Goal: Task Accomplishment & Management: Complete application form

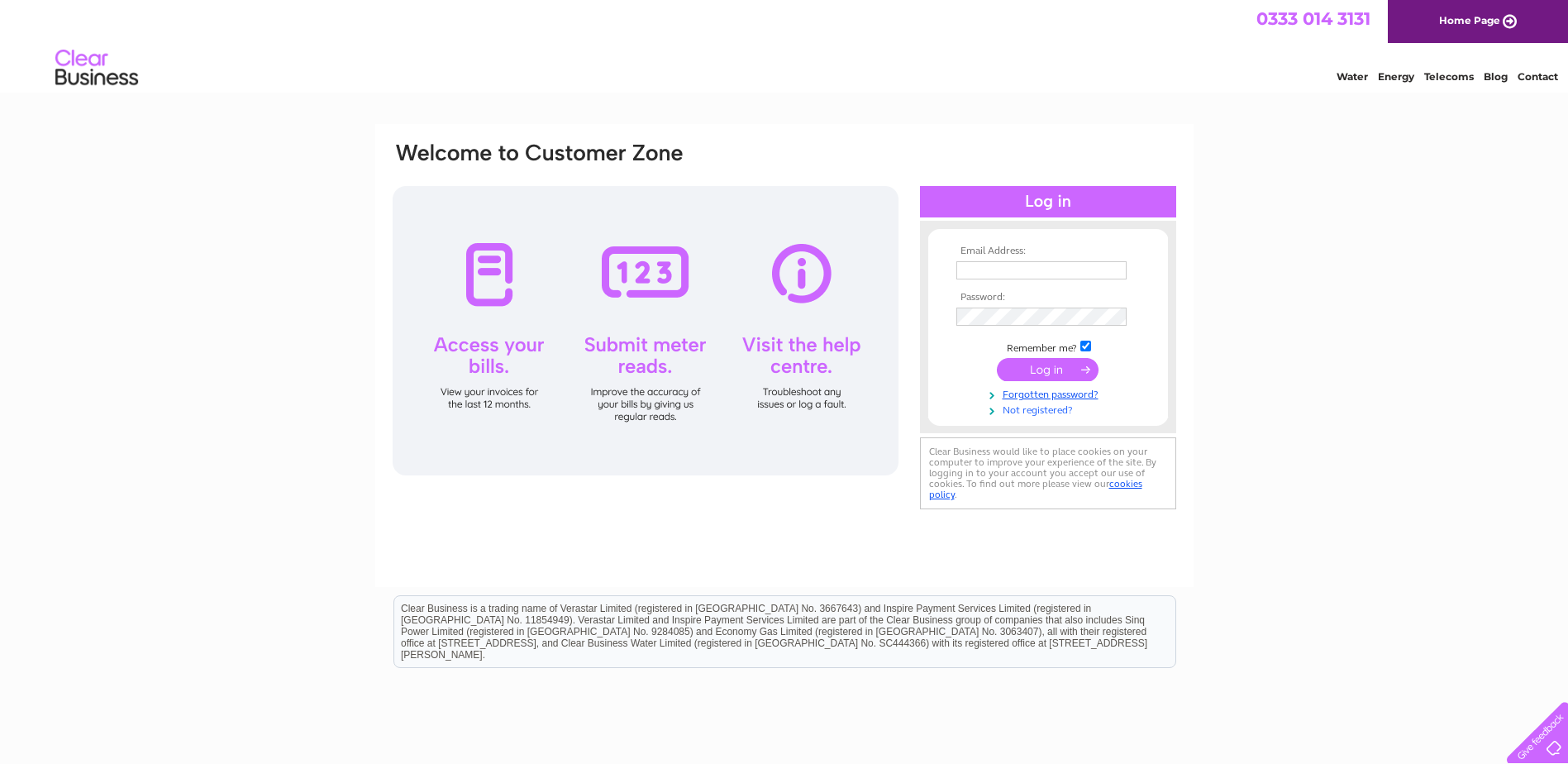
click at [1045, 412] on link "Not registered?" at bounding box center [1051, 409] width 188 height 16
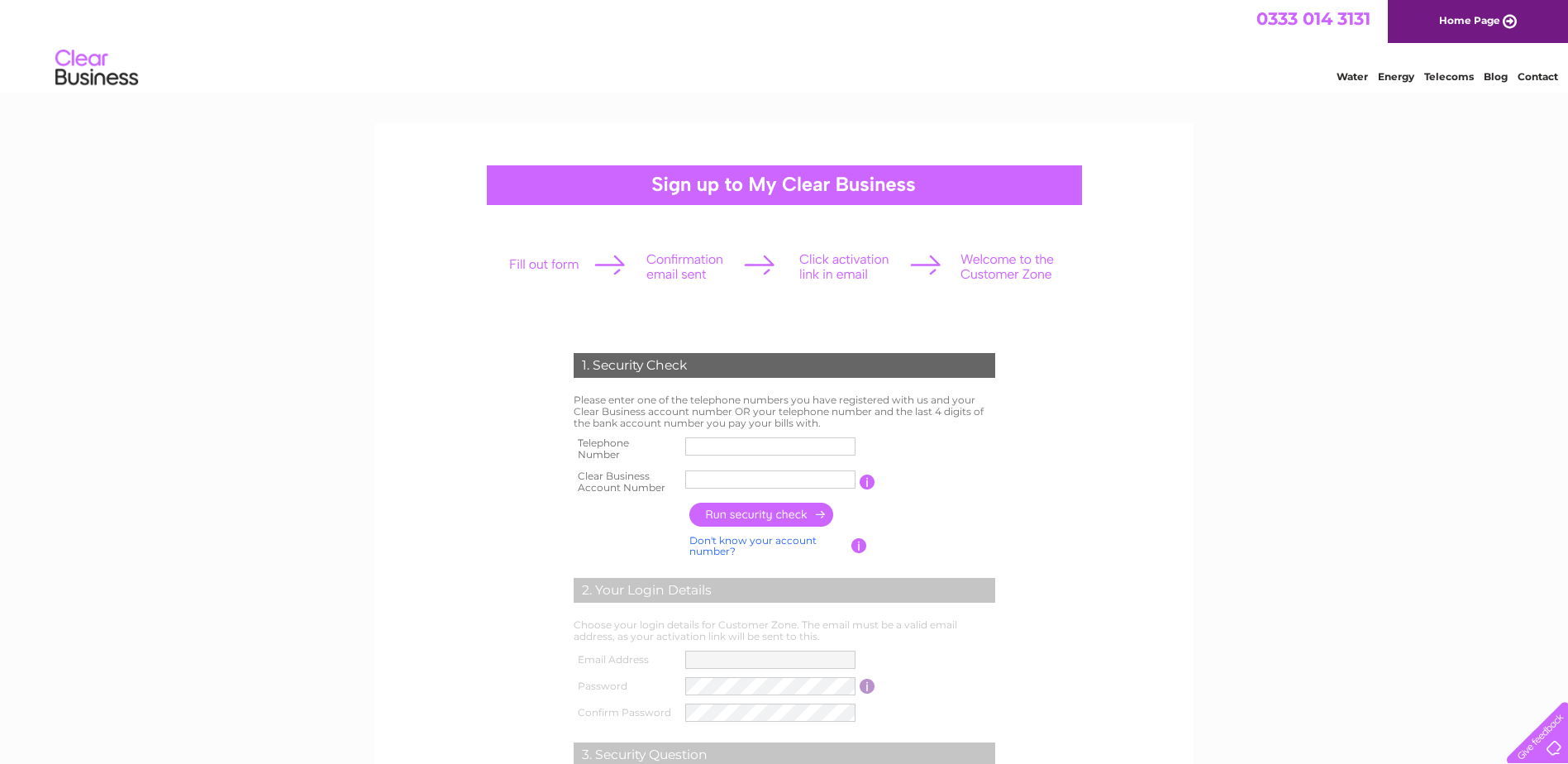
scroll to position [82, 0]
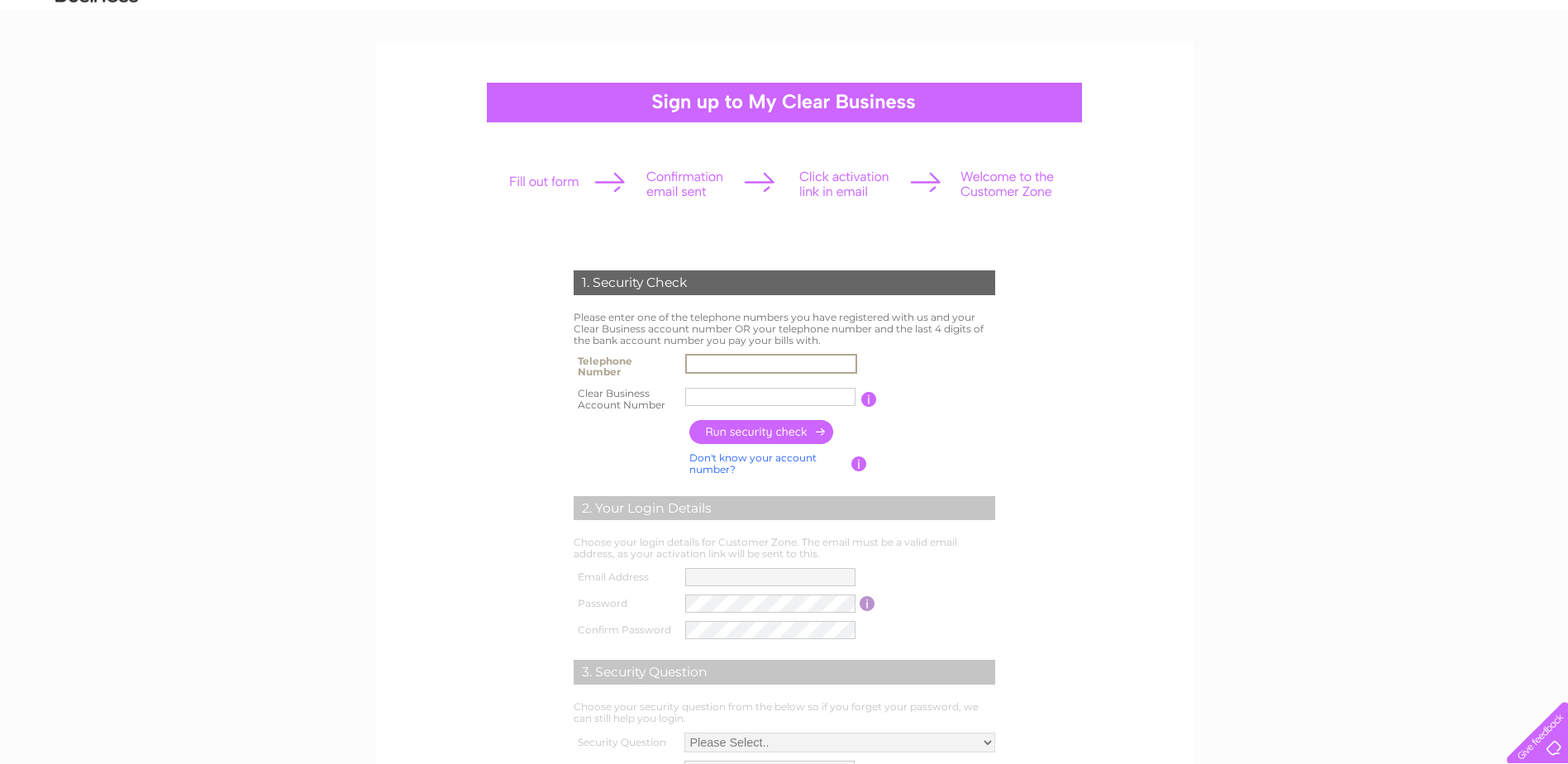
click at [734, 361] on input "text" at bounding box center [771, 363] width 172 height 20
type input "01224856933"
type input "Odfjell T"
drag, startPoint x: 759, startPoint y: 396, endPoint x: 684, endPoint y: 395, distance: 75.0
click at [684, 395] on td "Odfjell T" at bounding box center [772, 399] width 181 height 33
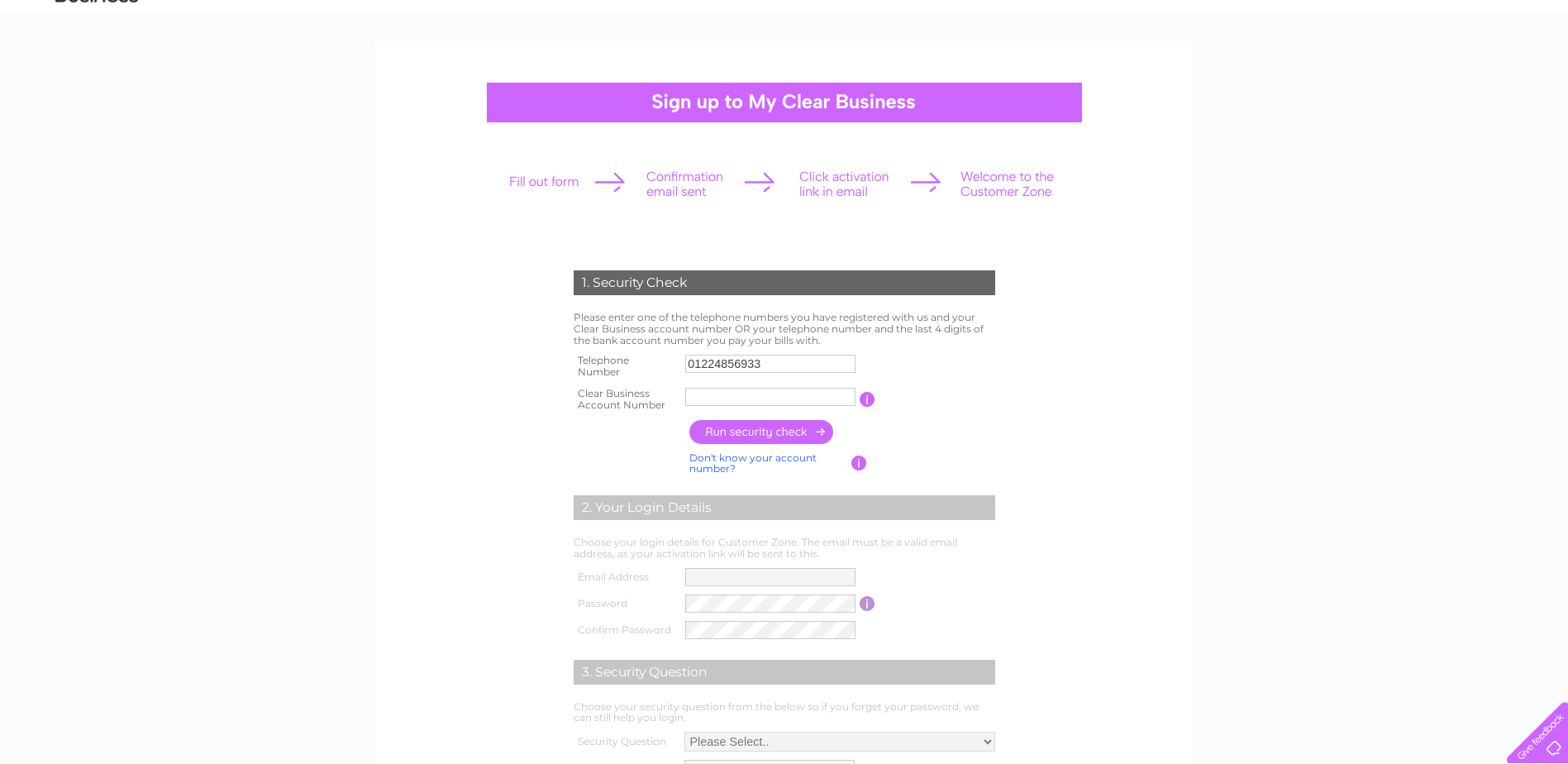
click at [725, 393] on input "text" at bounding box center [770, 396] width 170 height 18
type input "CB946249"
click at [780, 431] on input "button" at bounding box center [762, 432] width 146 height 24
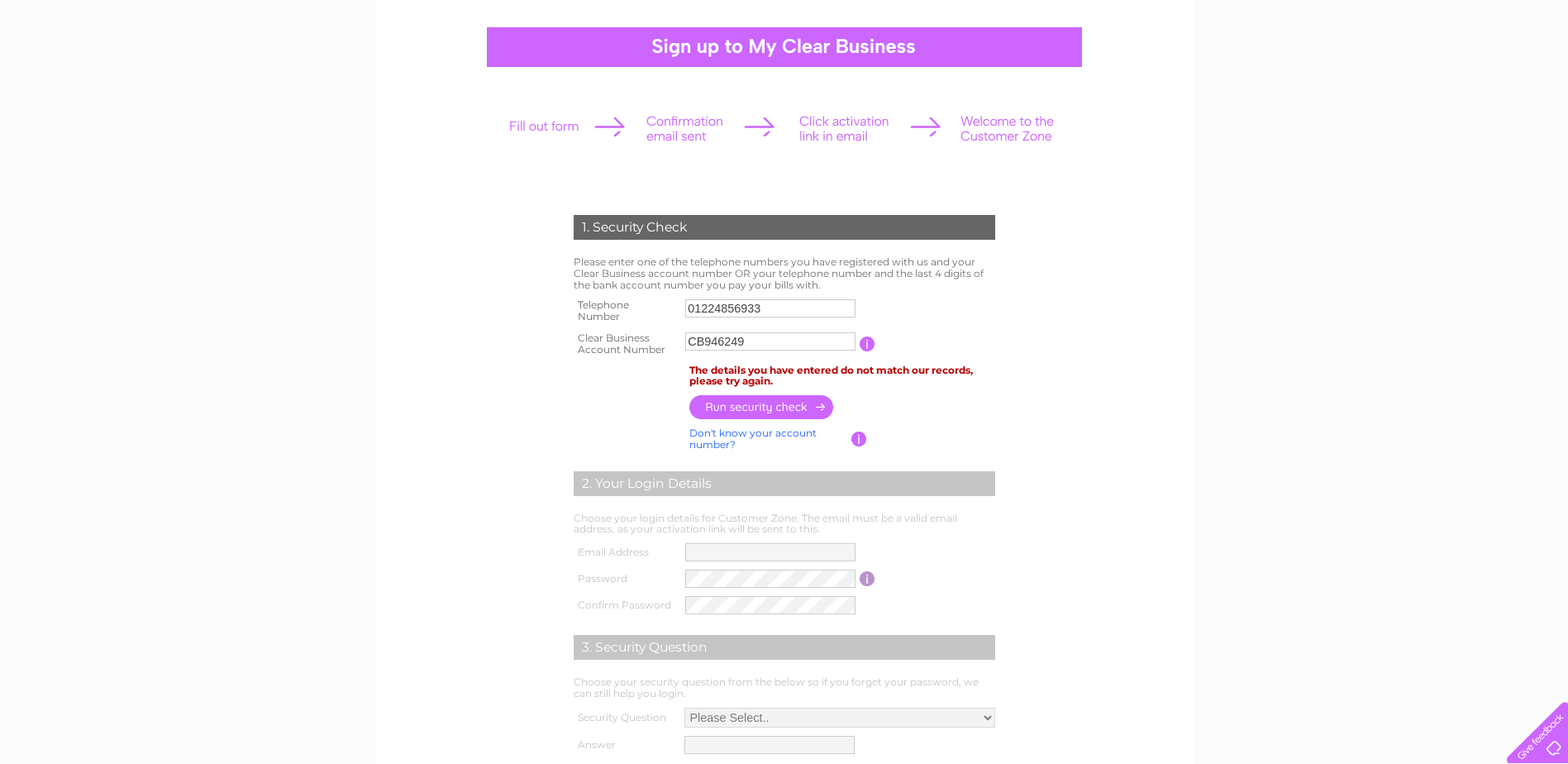
scroll to position [166, 0]
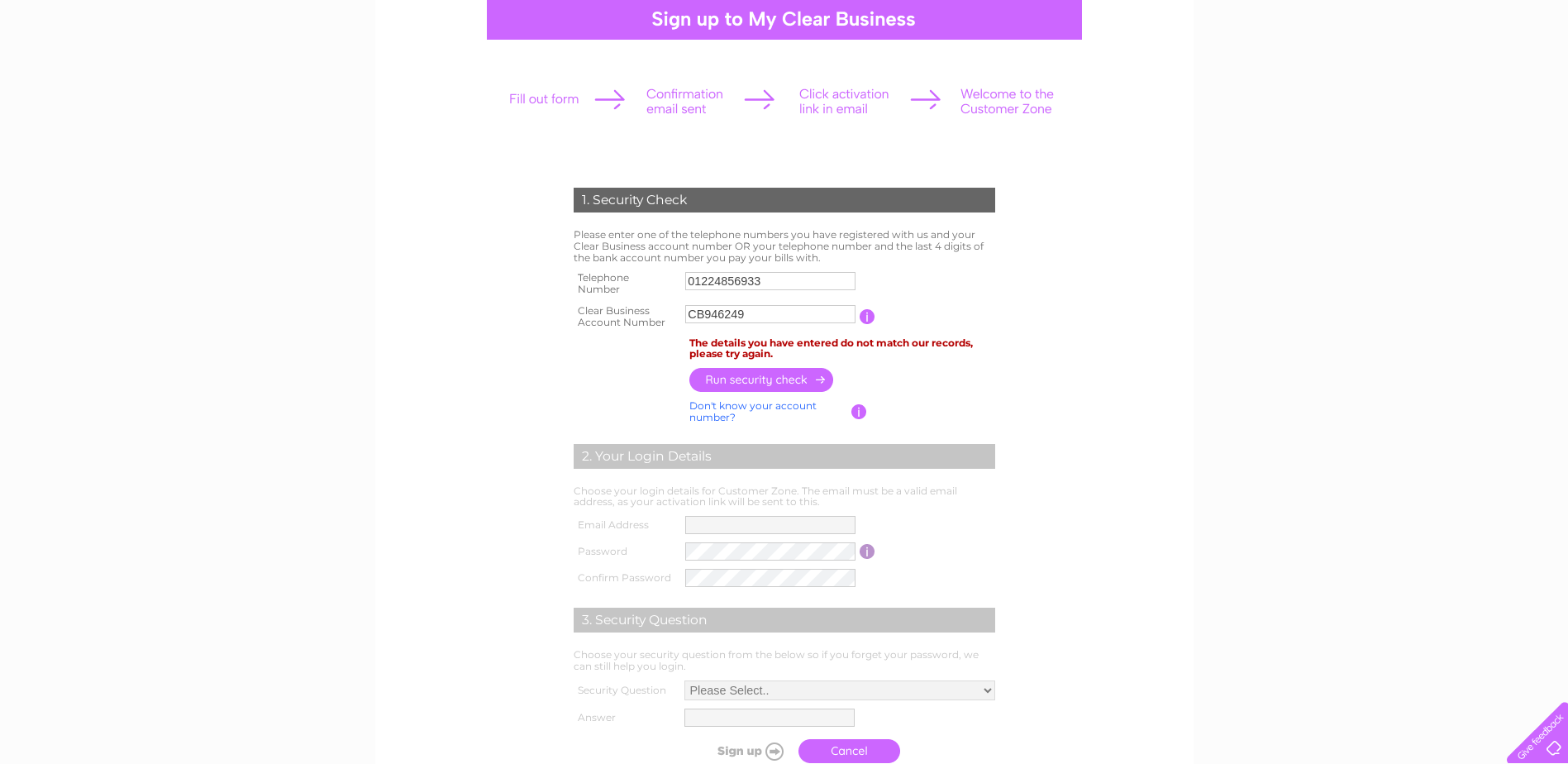
click at [758, 283] on input "01224856933" at bounding box center [770, 281] width 170 height 18
drag, startPoint x: 802, startPoint y: 286, endPoint x: 845, endPoint y: 293, distance: 43.6
click at [845, 293] on td "01224856933" at bounding box center [772, 283] width 181 height 33
type input "01224856000"
click at [924, 284] on table "Telephone Number 01224856000 Clear Business Account Number CB946249 You will fi…" at bounding box center [785, 299] width 430 height 65
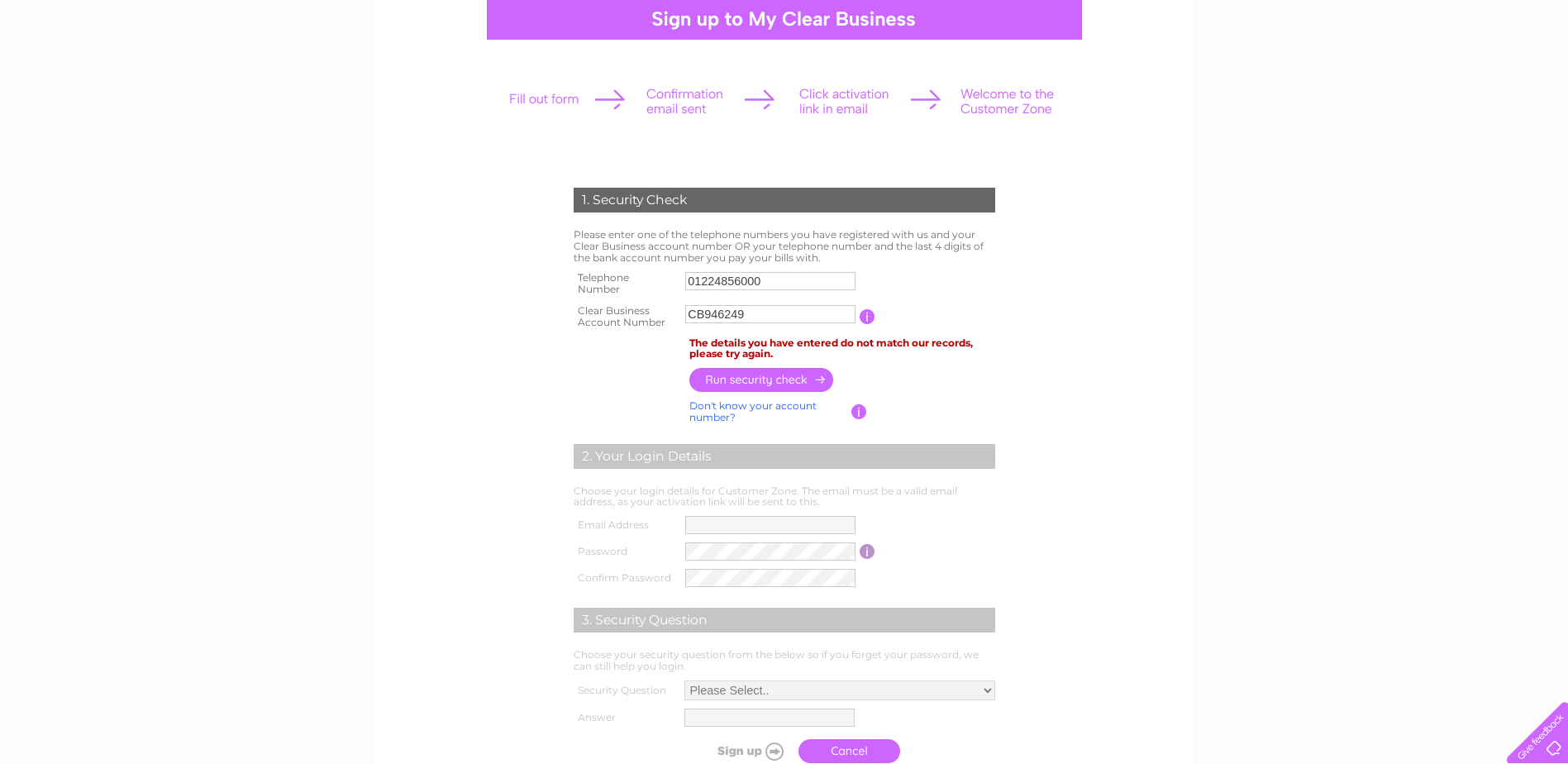
click at [745, 381] on input "button" at bounding box center [762, 379] width 146 height 24
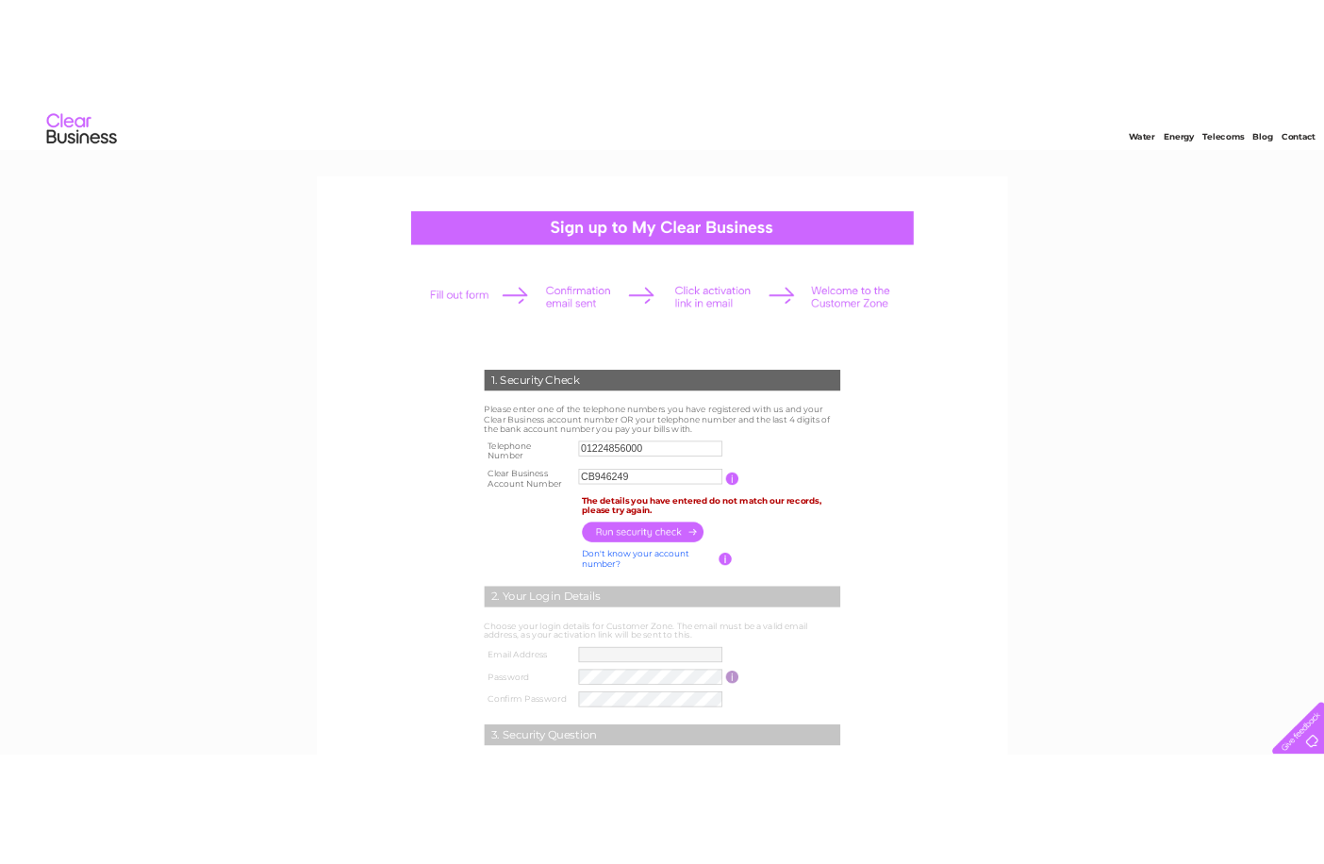
scroll to position [94, 0]
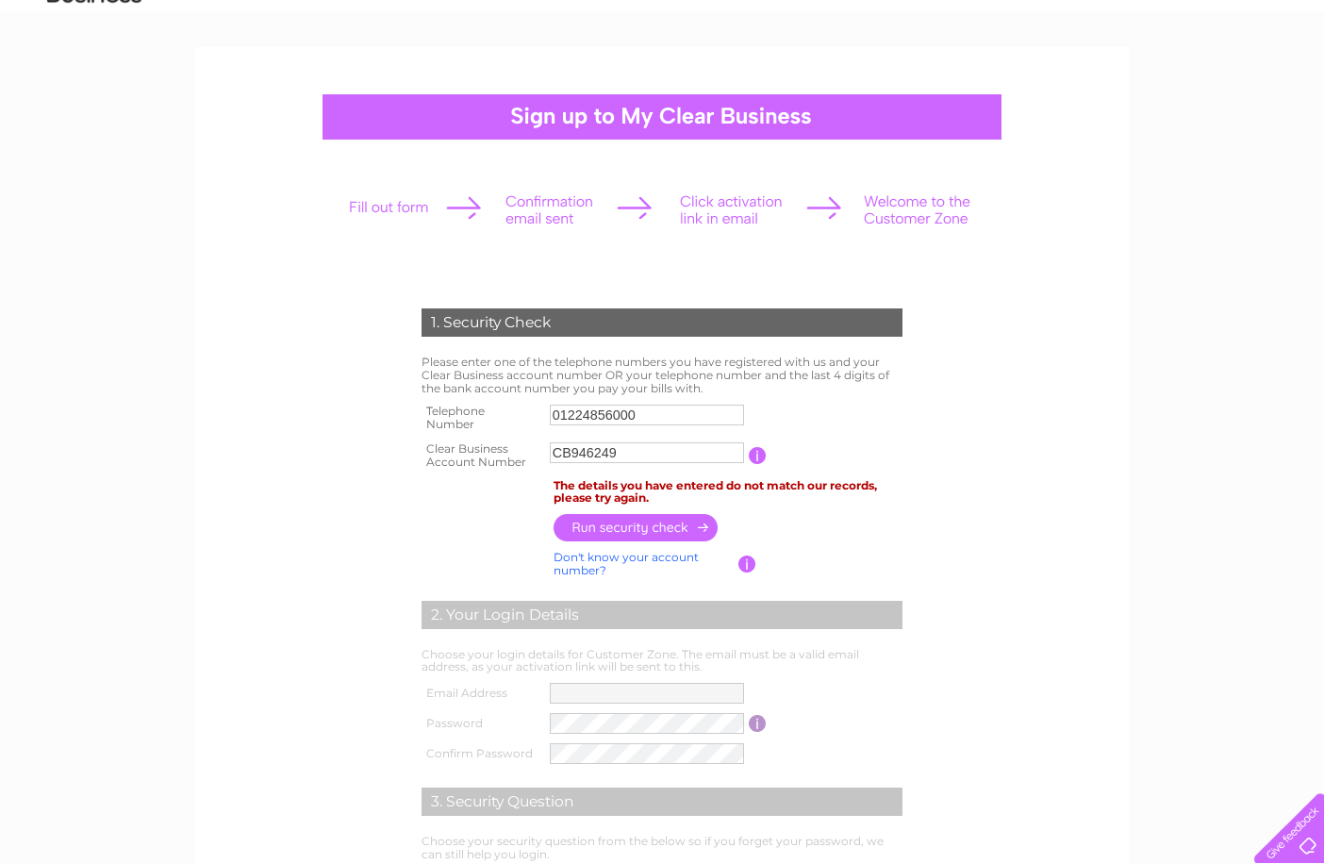
click at [754, 452] on input "button" at bounding box center [757, 455] width 18 height 17
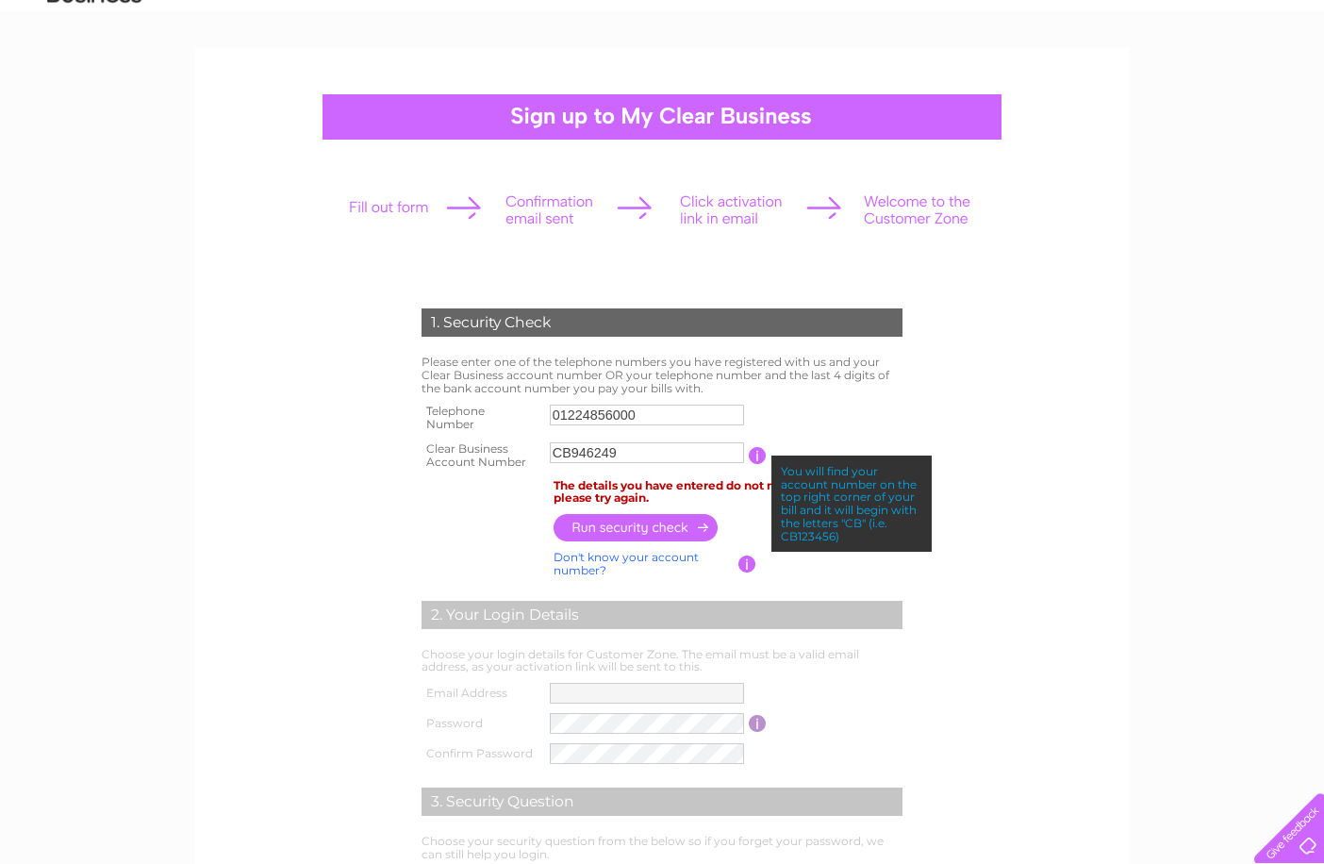
click at [645, 412] on input "01224856000" at bounding box center [647, 414] width 194 height 21
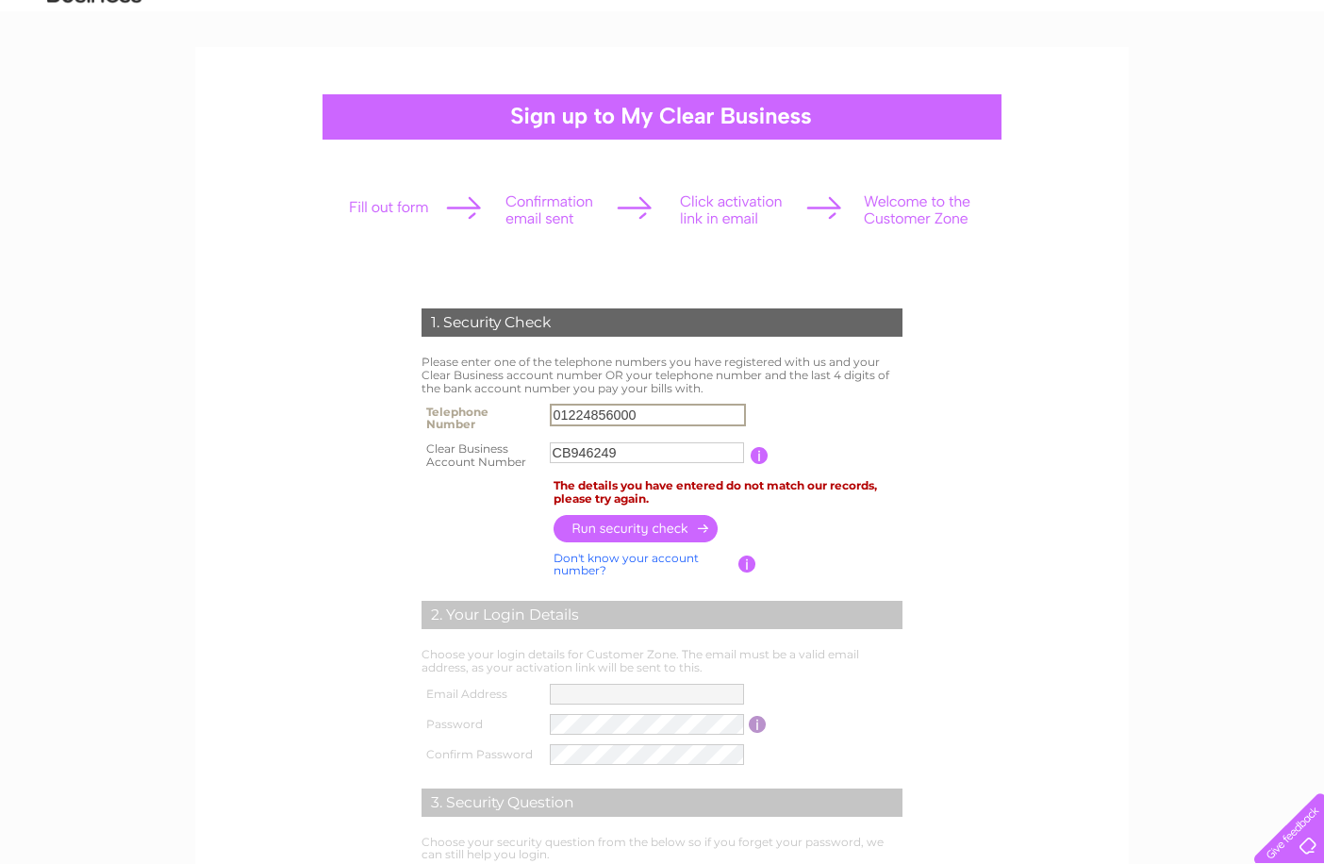
click at [588, 414] on input "01224856000" at bounding box center [648, 414] width 196 height 23
drag, startPoint x: 648, startPoint y: 409, endPoint x: 344, endPoint y: 373, distance: 305.7
click at [344, 373] on form "1. Security Check Please enter one of the telephone numbers you have registered…" at bounding box center [661, 641] width 897 height 741
click at [577, 412] on input "text" at bounding box center [648, 414] width 196 height 23
type input "07717762788"
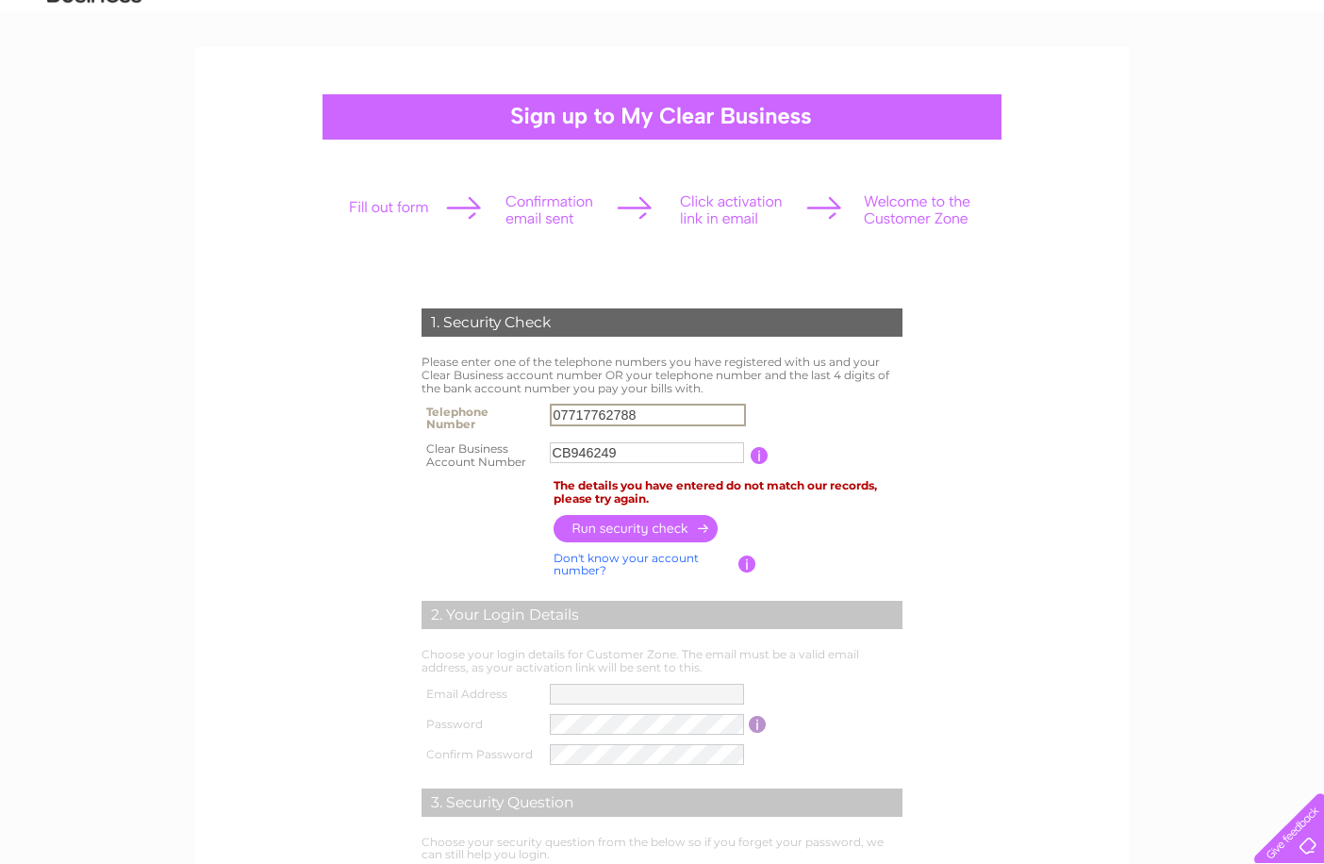
click at [642, 534] on input "button" at bounding box center [636, 528] width 166 height 27
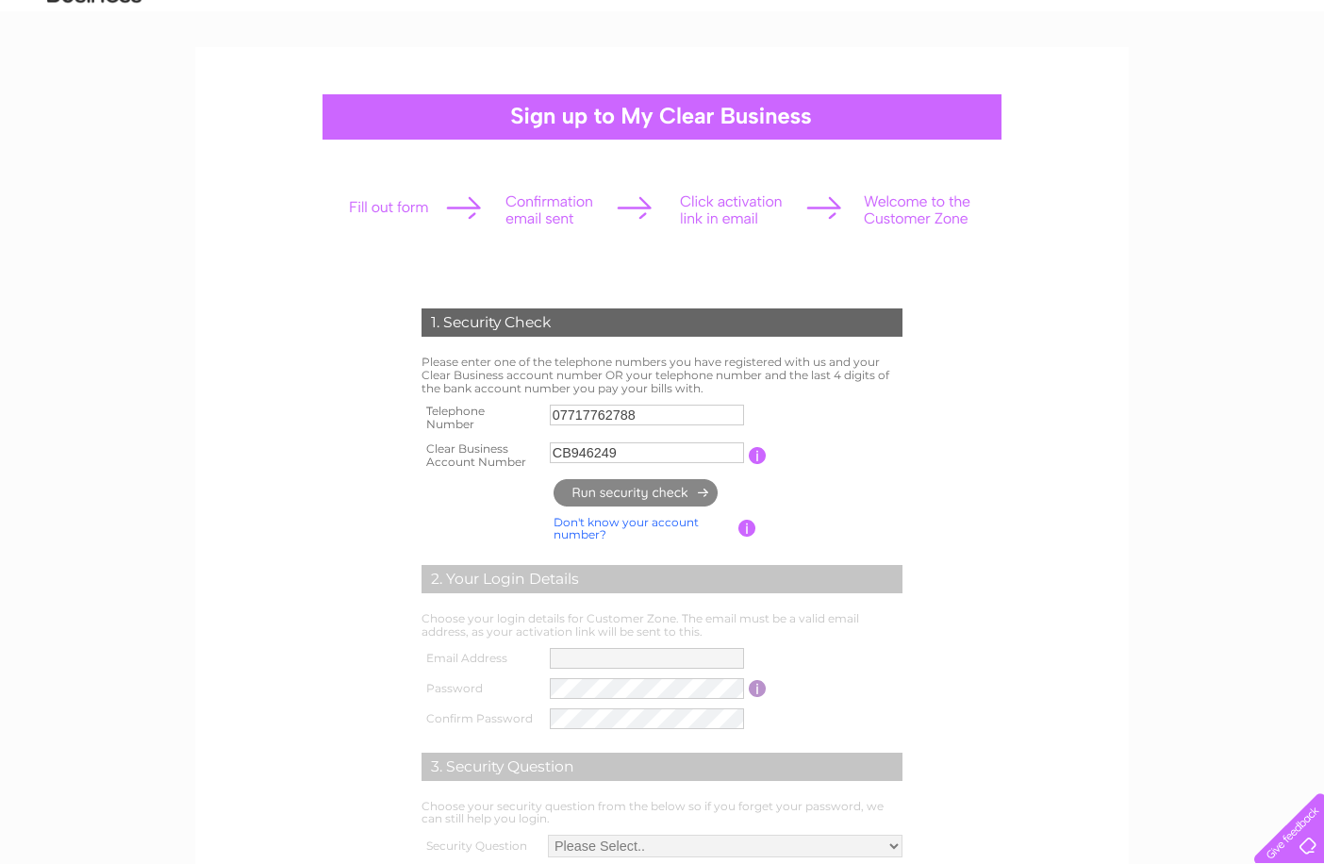
type input "**********"
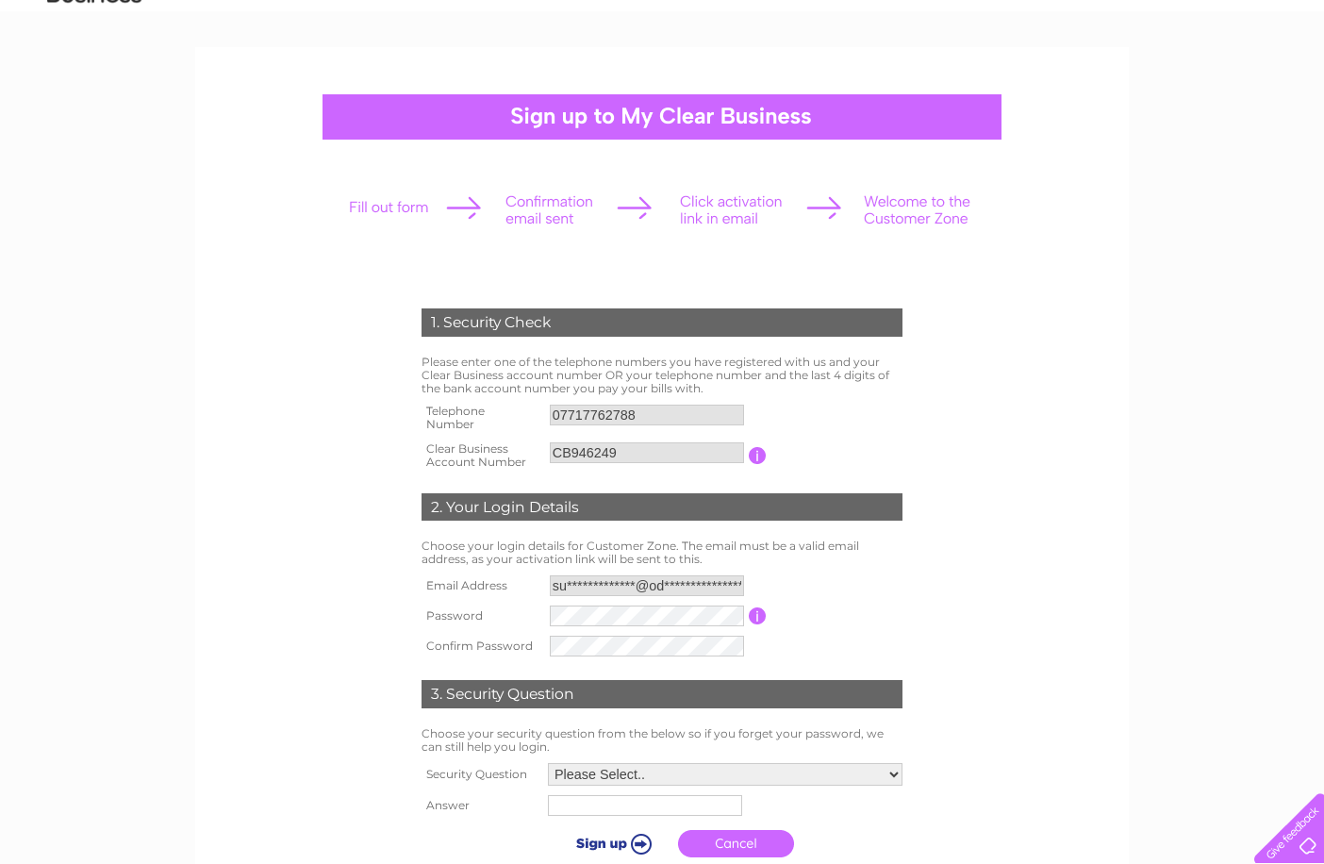
click at [640, 493] on div "2. Your Login Details" at bounding box center [661, 507] width 481 height 28
click at [567, 582] on input "**********" at bounding box center [647, 585] width 194 height 21
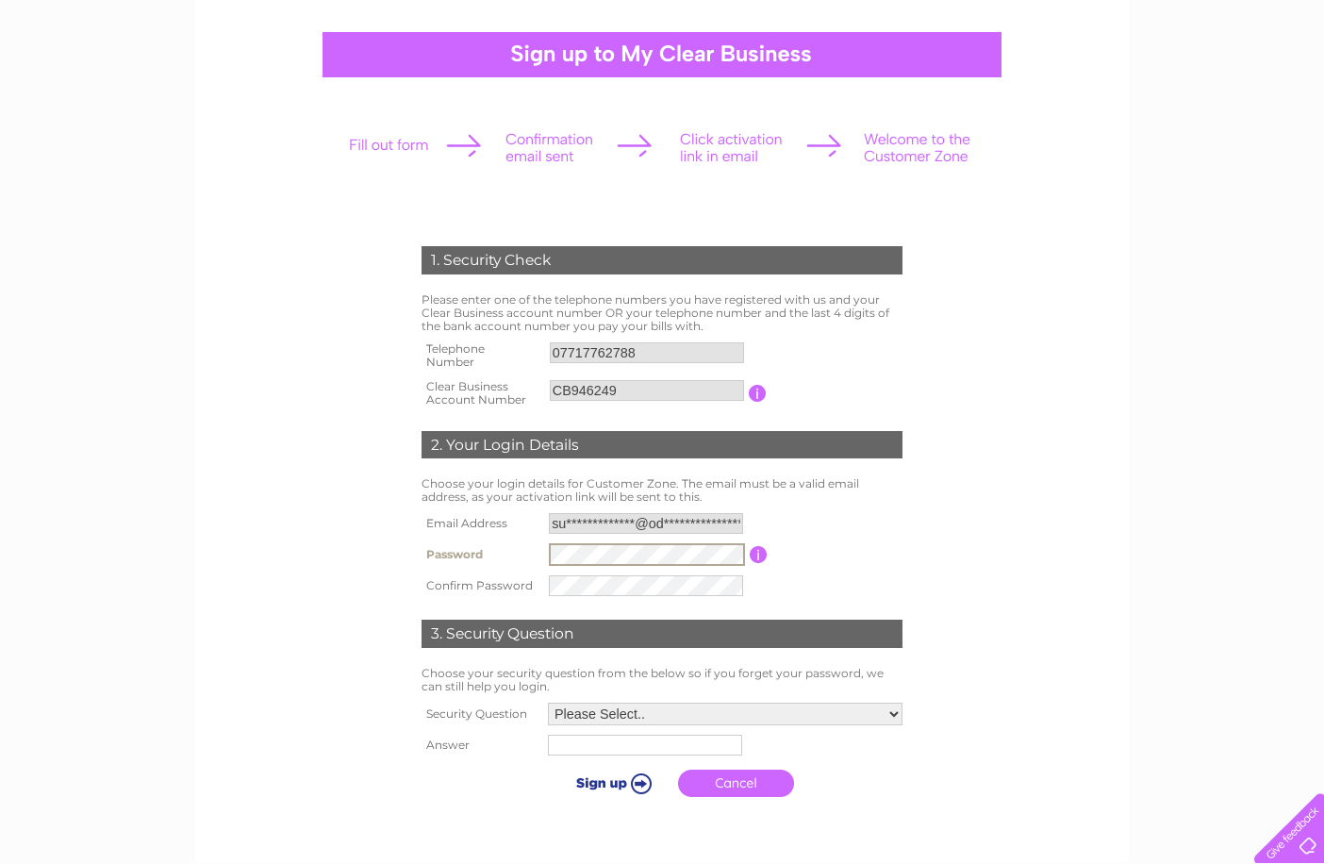
scroll to position [189, 0]
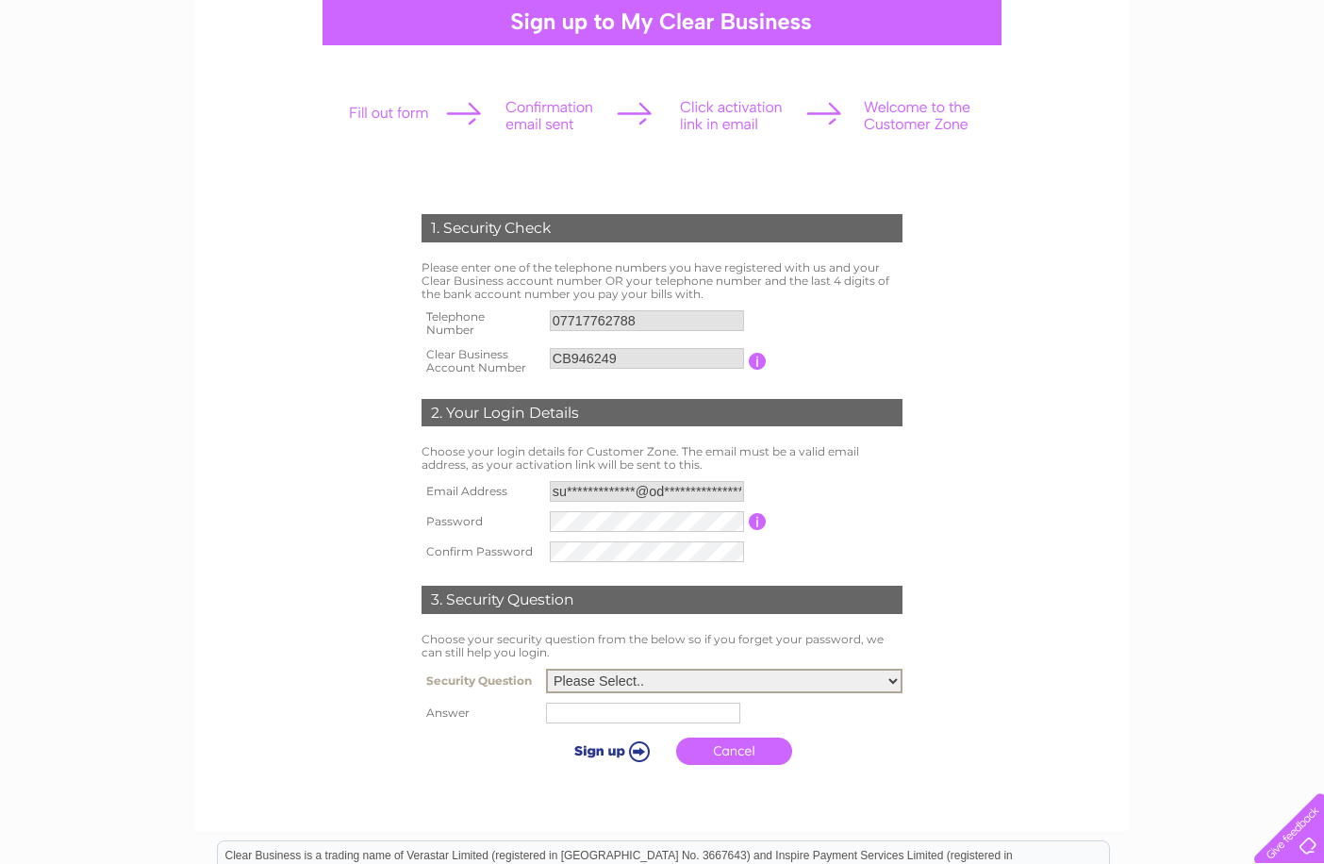
click at [641, 674] on select "Please Select.. In what town or city was your first job? In what town or city d…" at bounding box center [724, 680] width 356 height 25
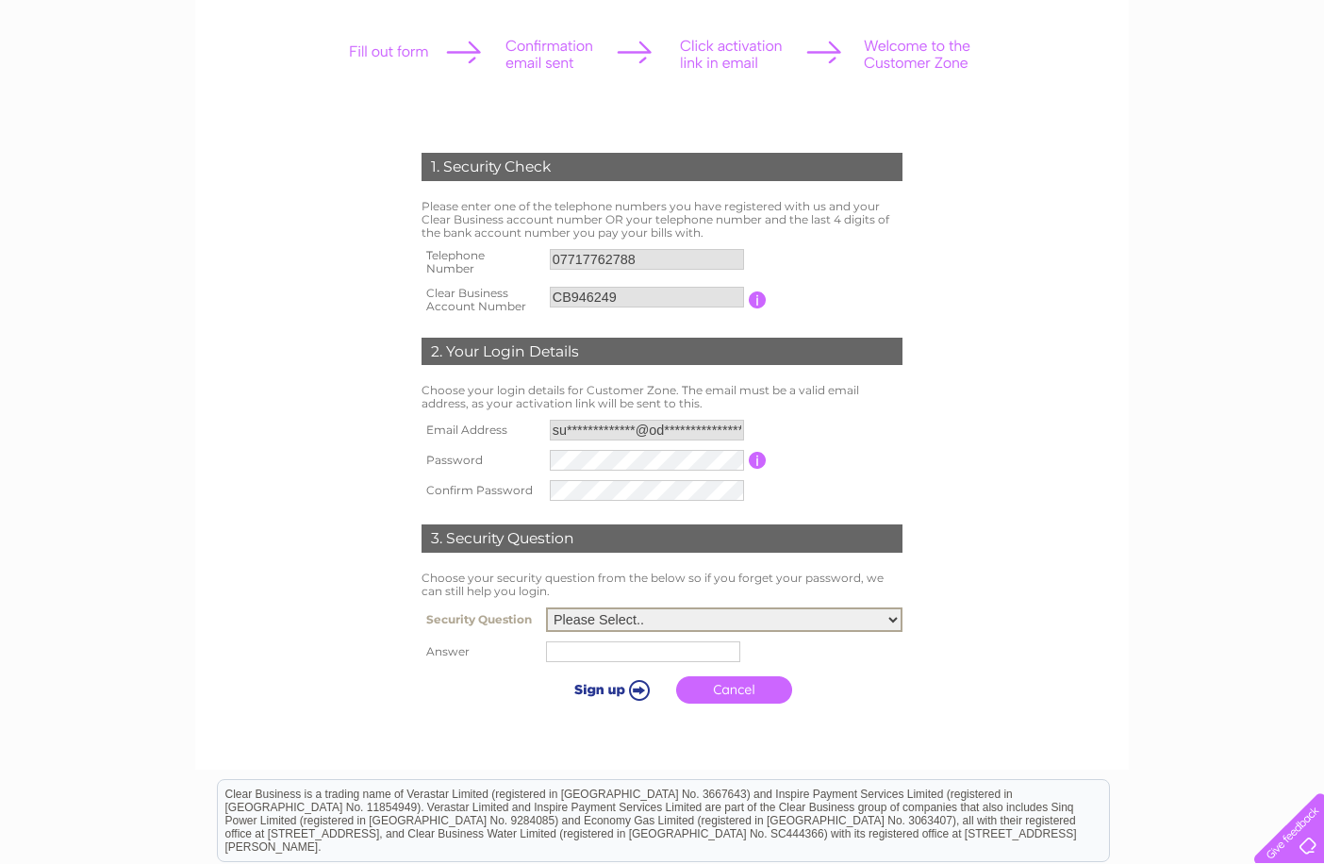
scroll to position [283, 0]
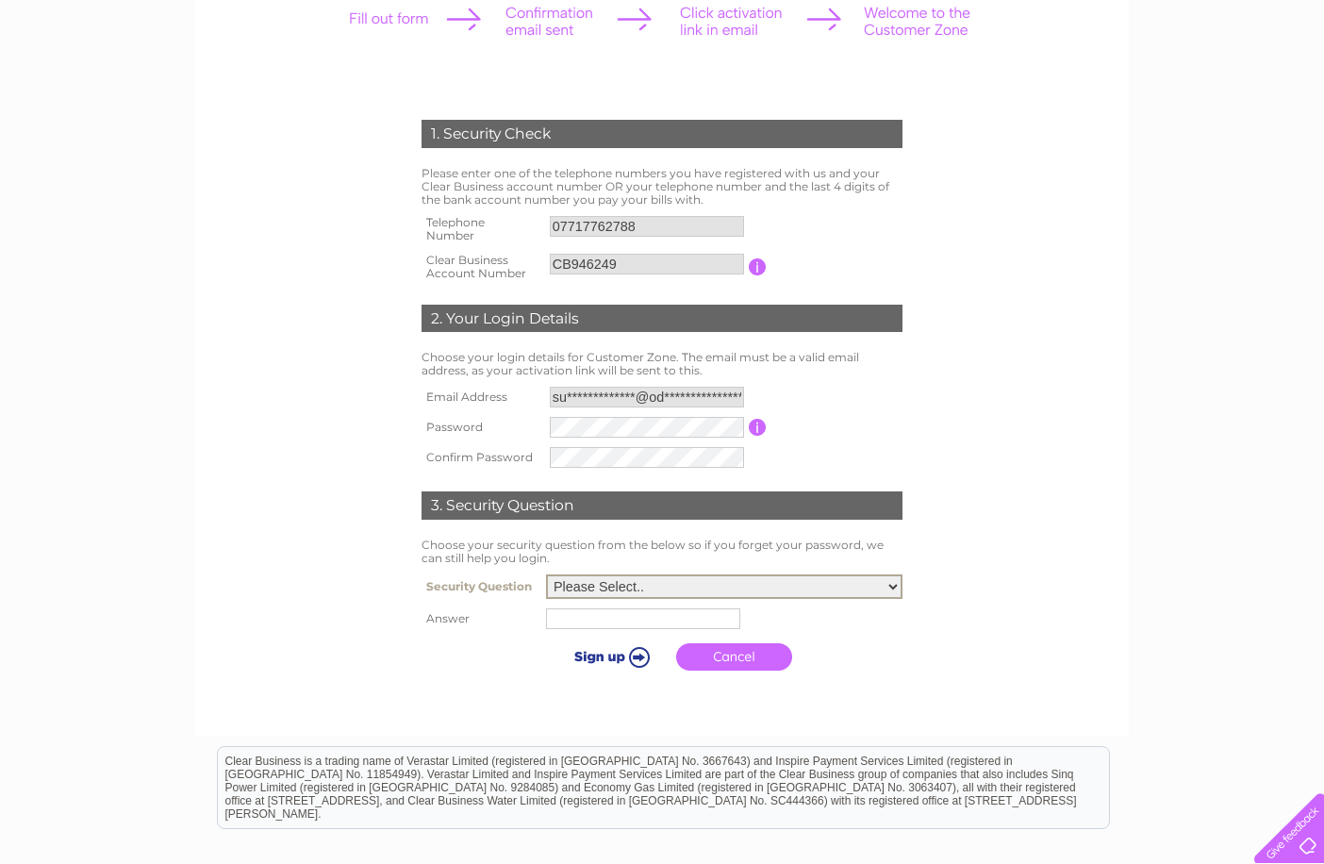
click at [657, 582] on select "Please Select.. In what town or city was your first job? In what town or city d…" at bounding box center [724, 586] width 356 height 25
click at [333, 466] on form "1. Security Check Please enter one of the telephone numbers you have registered…" at bounding box center [661, 399] width 897 height 635
click at [569, 402] on input "**********" at bounding box center [647, 397] width 194 height 21
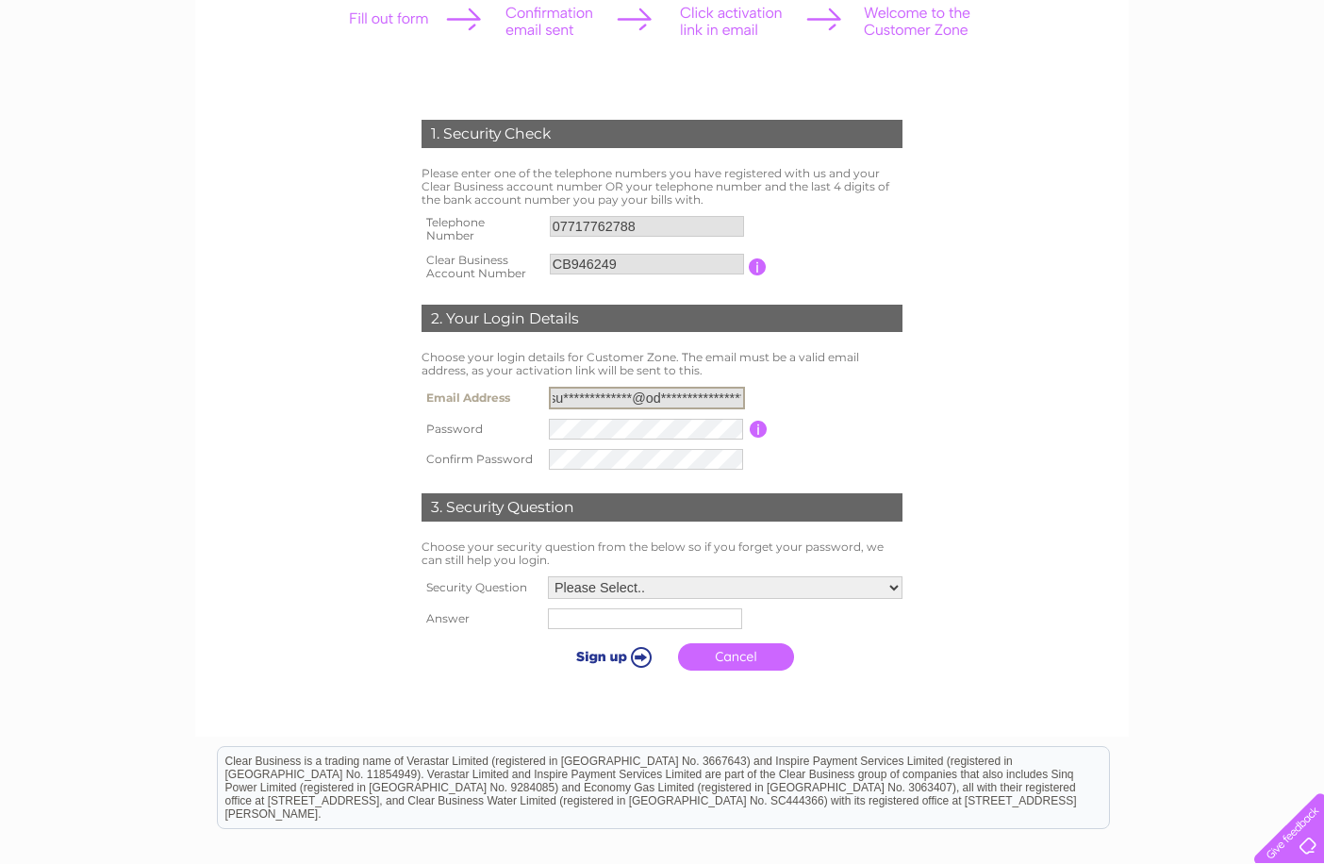
scroll to position [0, 0]
drag, startPoint x: 732, startPoint y: 395, endPoint x: 466, endPoint y: 373, distance: 266.7
click at [466, 373] on div "1. Security Check Please enter one of the telephone numbers you have registered…" at bounding box center [662, 390] width 568 height 579
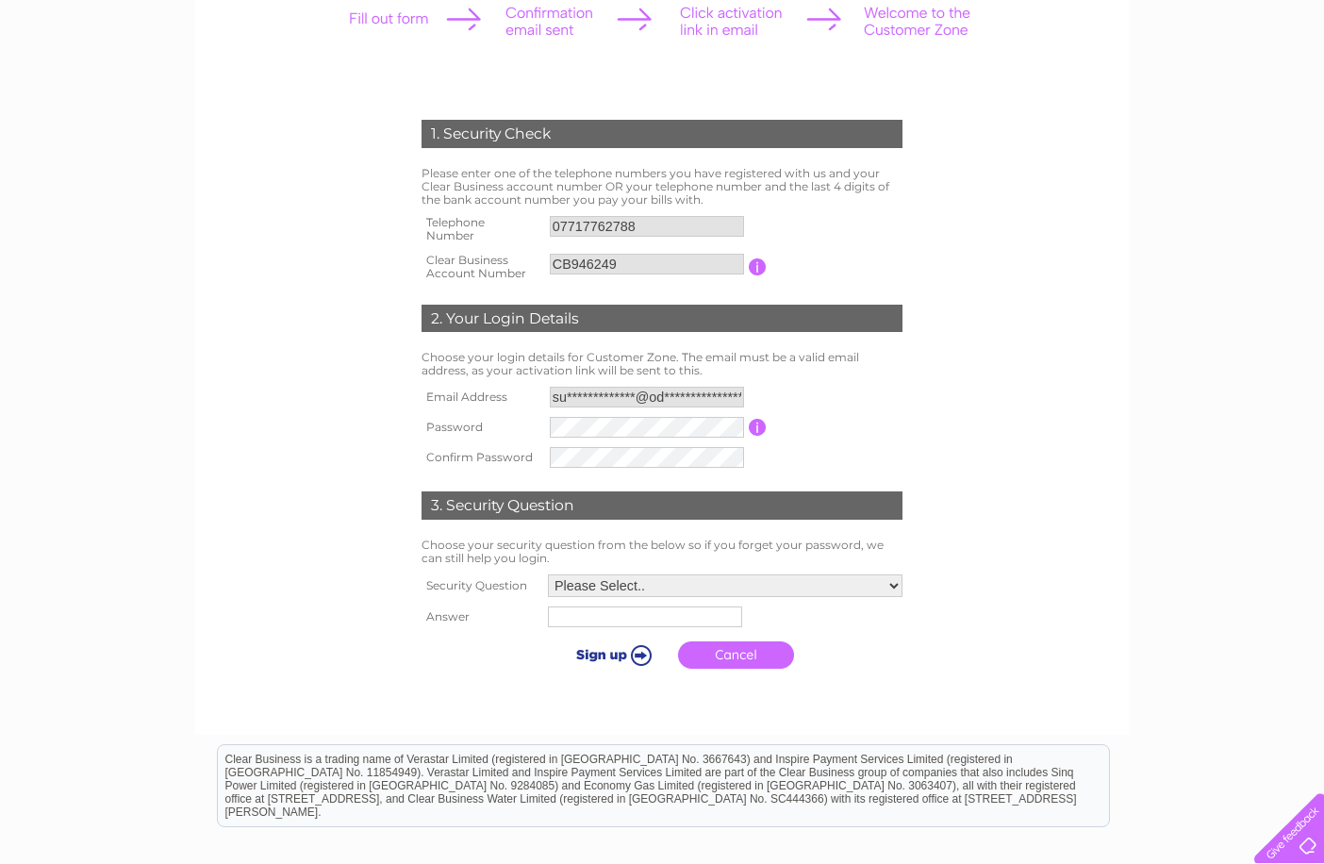
click at [757, 429] on input "button" at bounding box center [757, 427] width 18 height 17
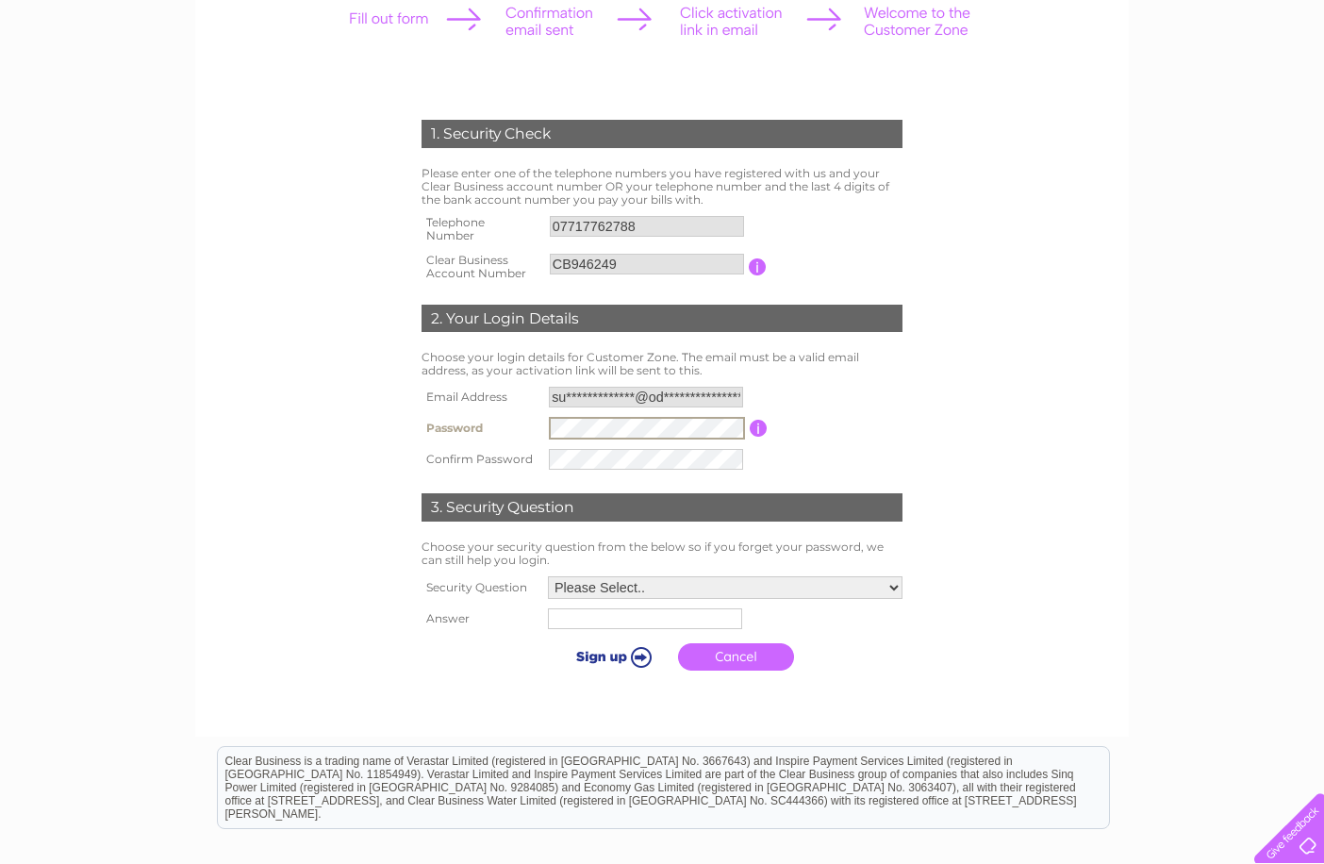
click at [474, 418] on tr "Password Password must be at least 6 characters long" at bounding box center [662, 428] width 490 height 32
click at [948, 488] on form "1. Security Check Please enter one of the telephone numbers you have registered…" at bounding box center [661, 399] width 897 height 635
click at [492, 451] on tr "Confirm Password" at bounding box center [662, 459] width 490 height 30
click at [570, 596] on select "Please Select.. In what town or city was your first job? In what town or city d…" at bounding box center [725, 587] width 354 height 23
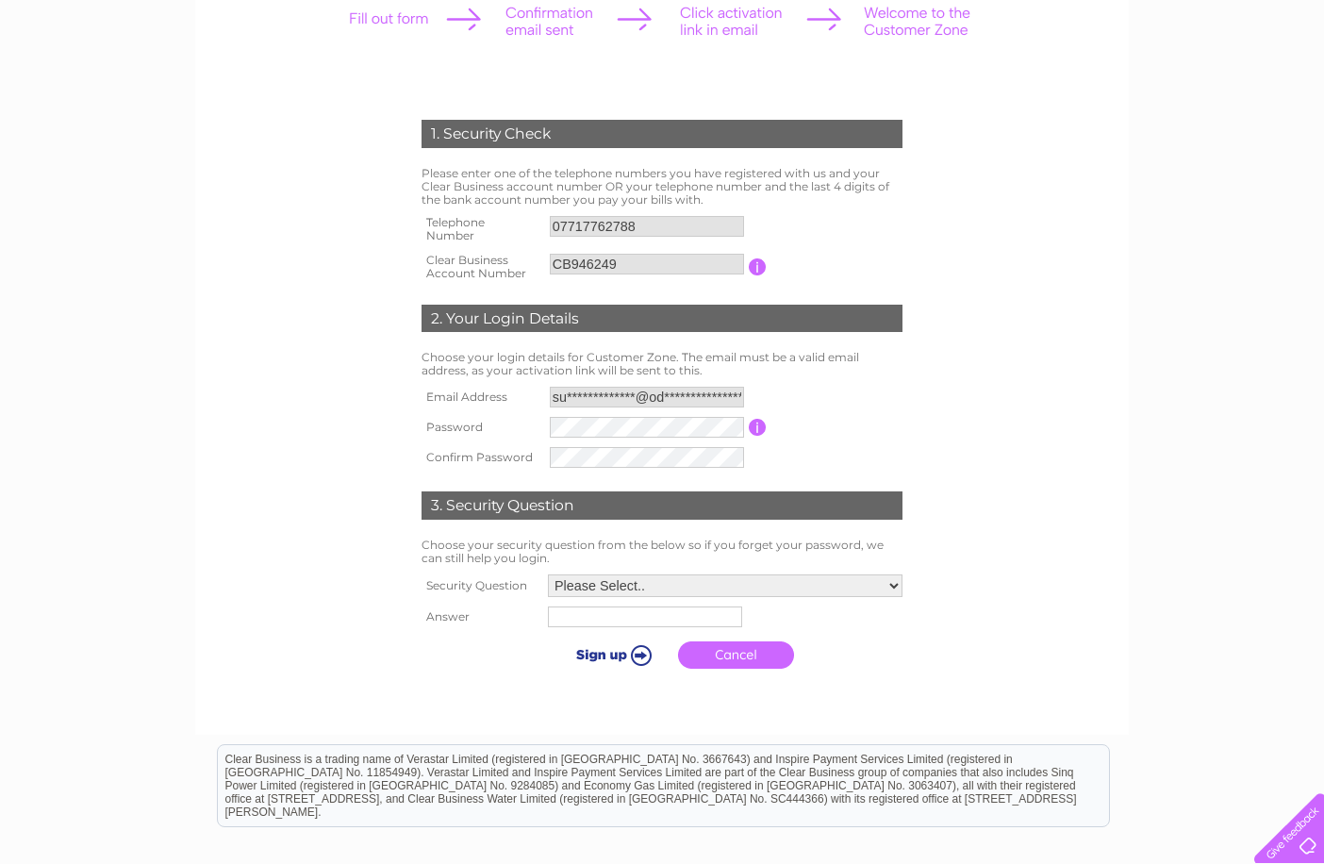
click at [504, 661] on th at bounding box center [480, 655] width 126 height 46
click at [592, 645] on input "submit" at bounding box center [610, 654] width 116 height 26
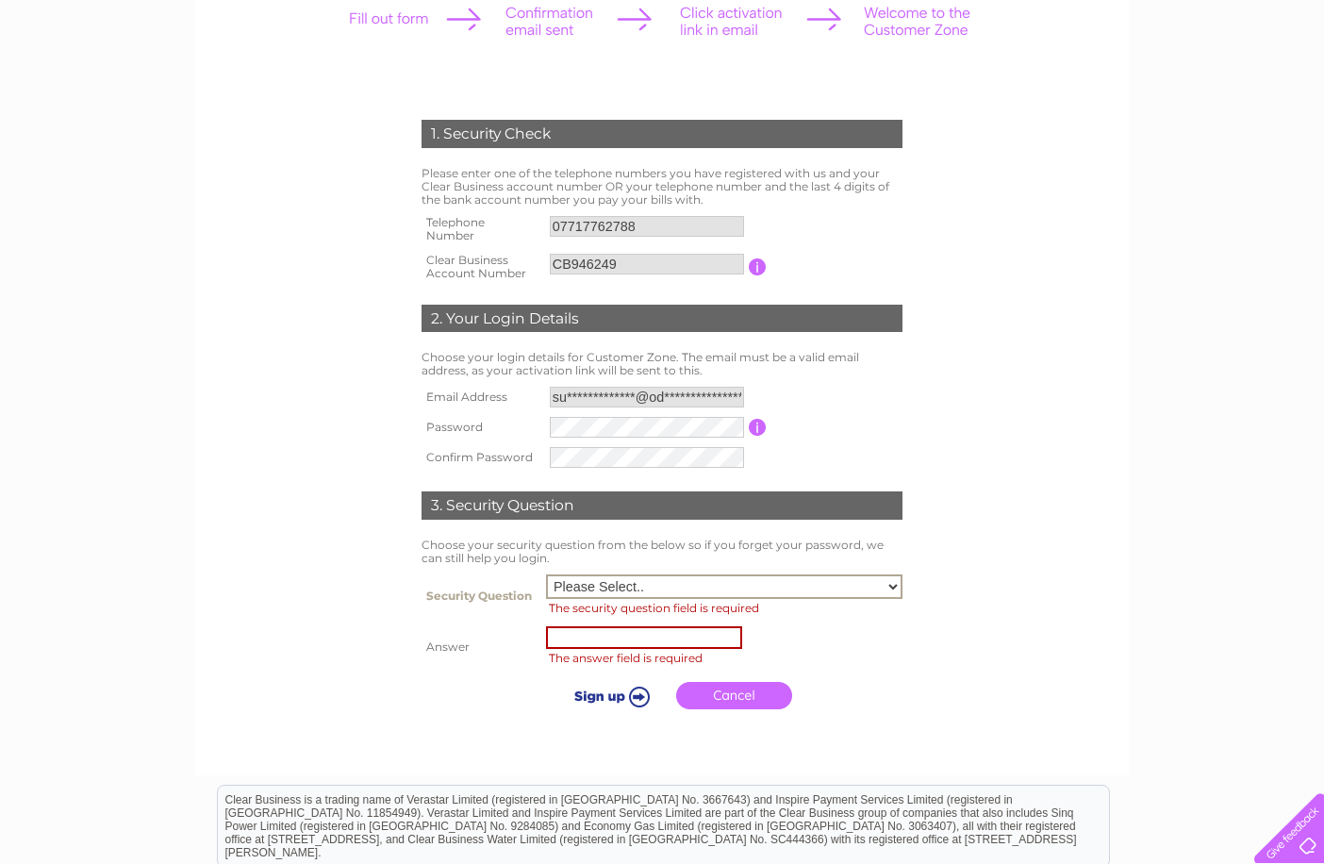
click at [638, 586] on select "Please Select.. In what town or city was your first job? In what town or city d…" at bounding box center [724, 586] width 356 height 25
select select "1"
click at [546, 574] on select "Please Select.. In what town or city was your first job? In what town or city d…" at bounding box center [724, 586] width 356 height 25
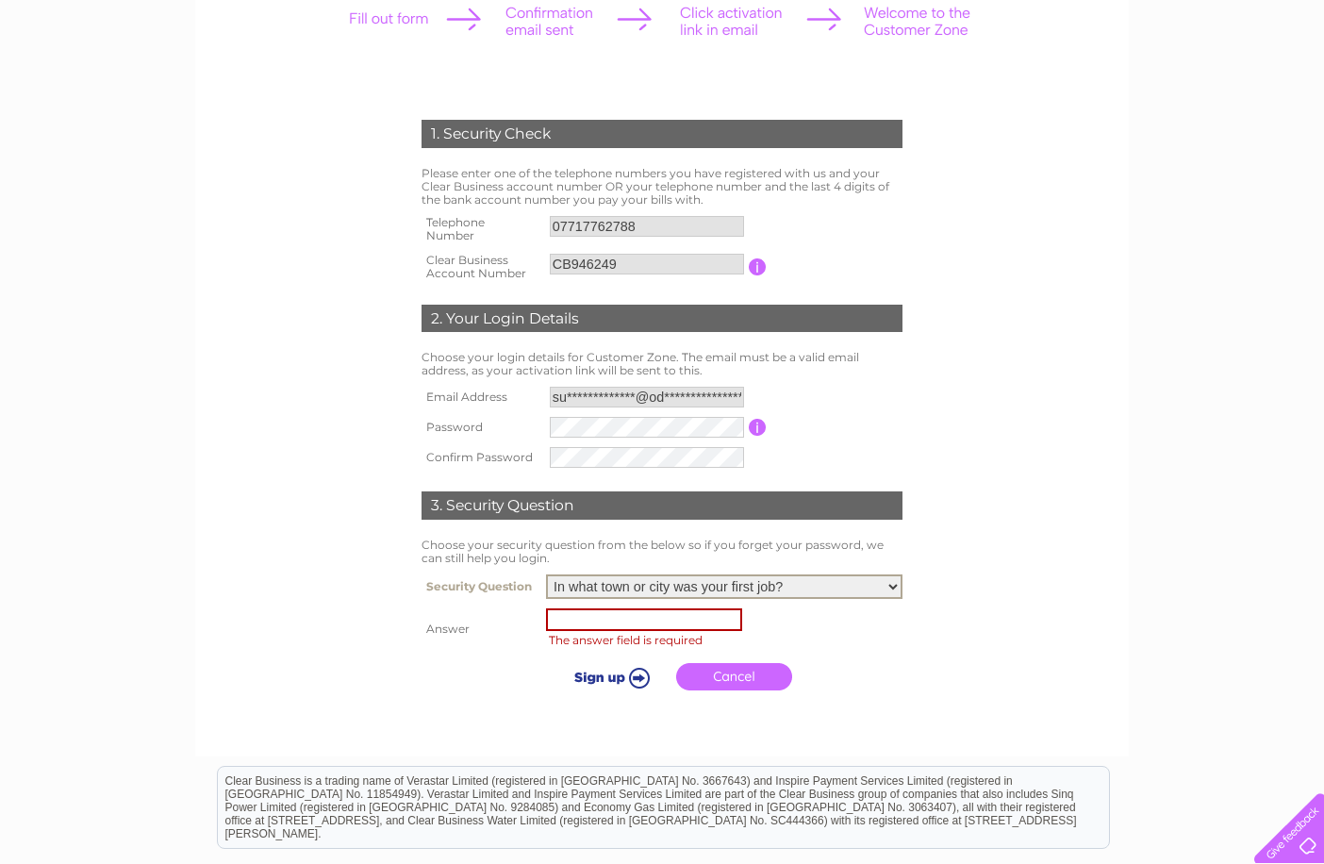
click at [616, 620] on input "text" at bounding box center [644, 619] width 196 height 23
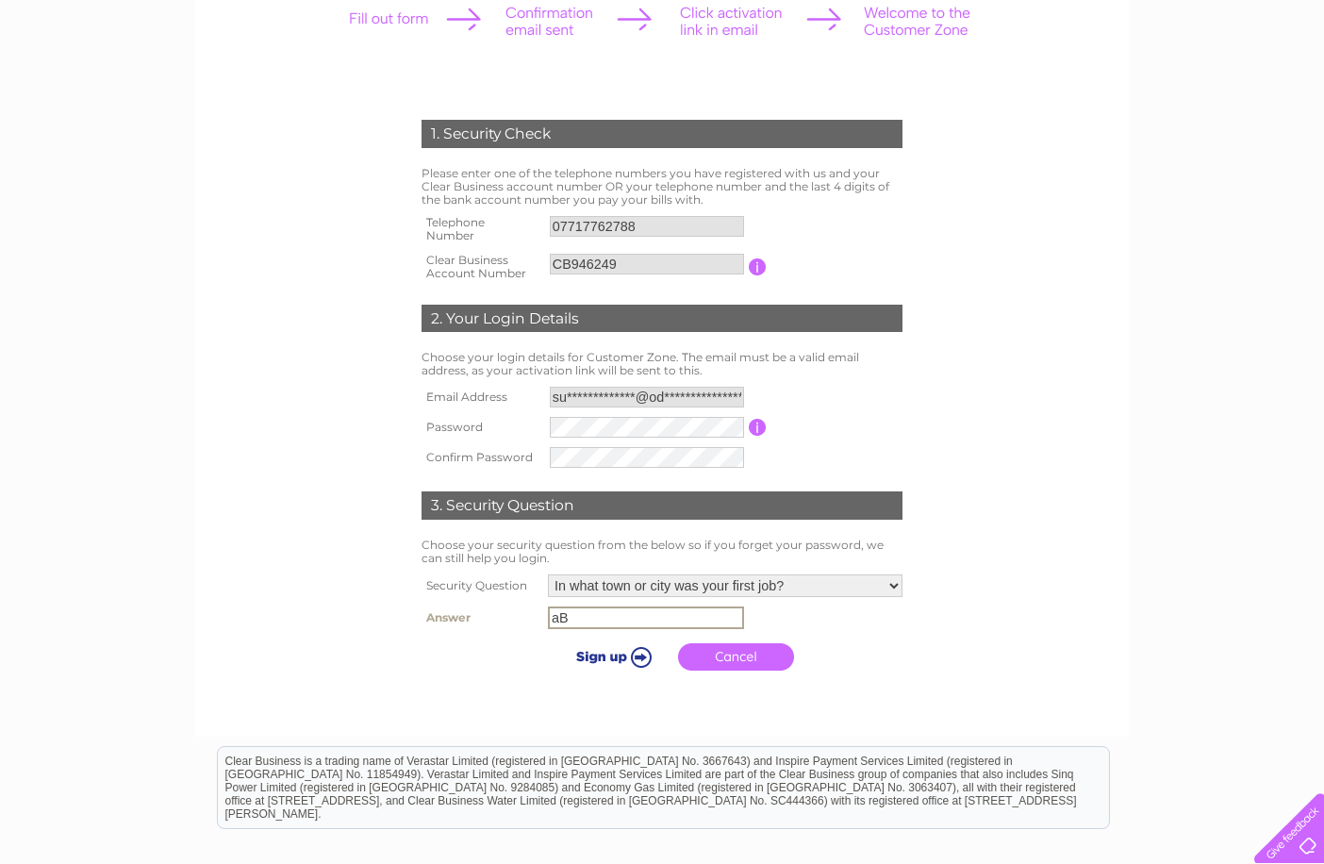
type input "a"
type input "Aberdeen"
click at [613, 665] on input "submit" at bounding box center [610, 656] width 116 height 26
